Goal: Use online tool/utility

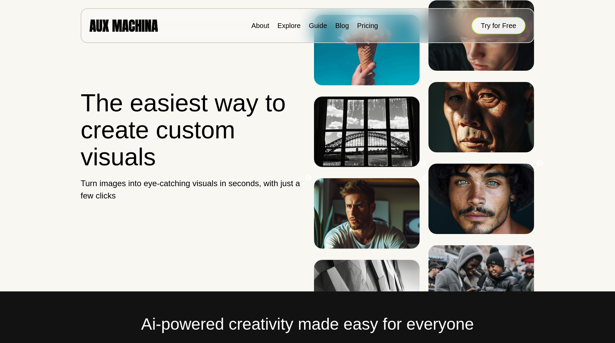
click at [494, 22] on button "Try for Free" at bounding box center [499, 25] width 54 height 17
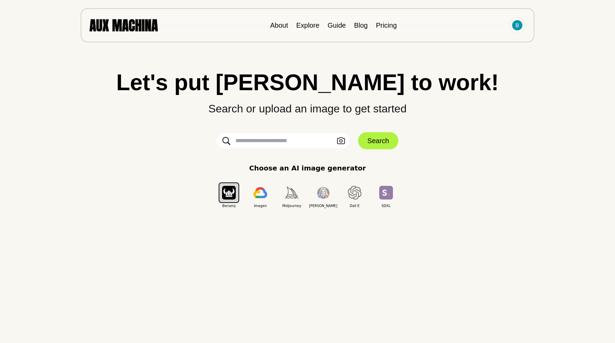
click at [321, 143] on input "text" at bounding box center [283, 140] width 133 height 15
click at [343, 142] on icon "button" at bounding box center [341, 140] width 8 height 7
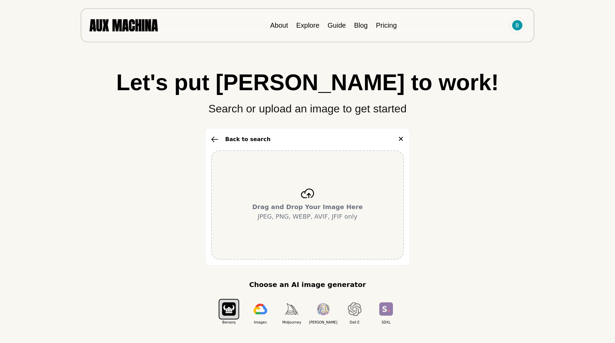
click at [208, 138] on div "Back to search ✕ Drag and Drop Your Image Here JPEG, PNG, WEBP, AVIF, JFIF only" at bounding box center [307, 197] width 205 height 138
click at [213, 139] on icon "button" at bounding box center [214, 139] width 7 height 6
